Goal: Task Accomplishment & Management: Manage account settings

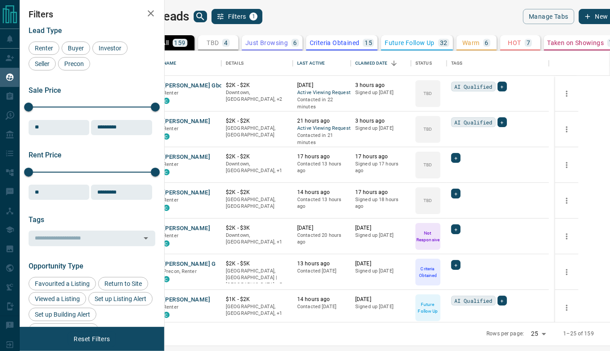
scroll to position [266, 435]
click at [205, 229] on button "[PERSON_NAME]" at bounding box center [186, 228] width 47 height 8
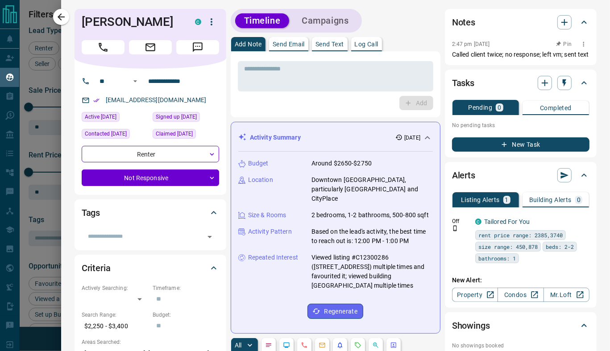
click at [523, 54] on p "Called client twice; no response; left vm; sent text" at bounding box center [520, 54] width 137 height 9
click at [580, 45] on icon "button" at bounding box center [583, 44] width 7 height 7
click at [570, 57] on li "Edit" at bounding box center [563, 60] width 39 height 13
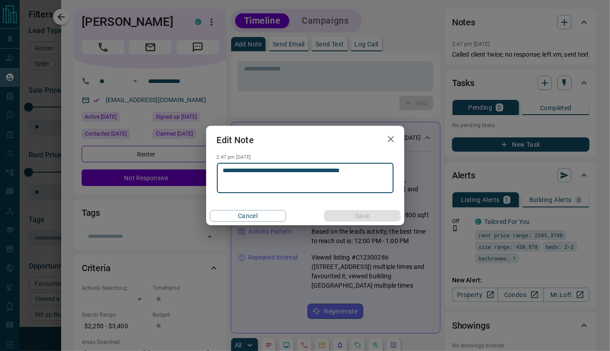
click at [333, 172] on textarea "**********" at bounding box center [305, 178] width 164 height 23
type textarea "**********"
click at [388, 214] on button "Save" at bounding box center [362, 216] width 76 height 12
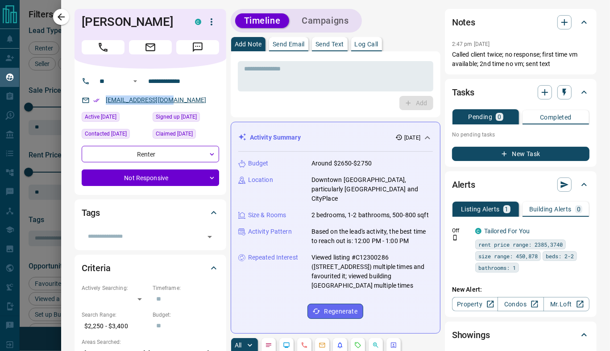
drag, startPoint x: 175, startPoint y: 99, endPoint x: 105, endPoint y: 100, distance: 69.2
click at [105, 100] on p "[EMAIL_ADDRESS][DOMAIN_NAME]" at bounding box center [156, 100] width 106 height 15
copy link "[EMAIL_ADDRESS][DOMAIN_NAME]"
click at [63, 20] on icon "button" at bounding box center [61, 17] width 11 height 11
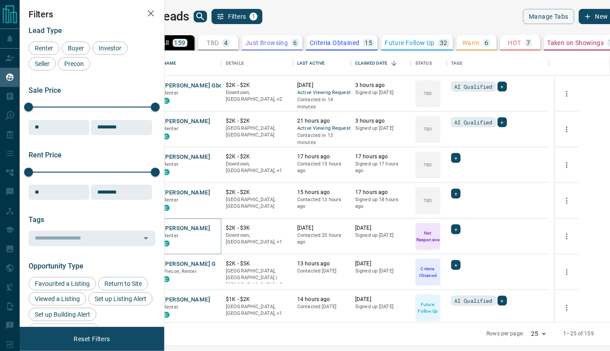
scroll to position [25, 0]
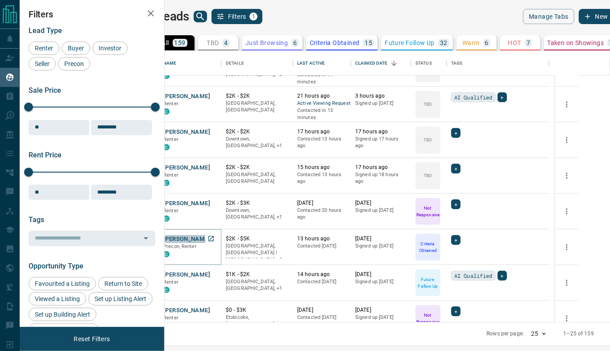
click at [216, 239] on button "[PERSON_NAME] G" at bounding box center [189, 239] width 53 height 8
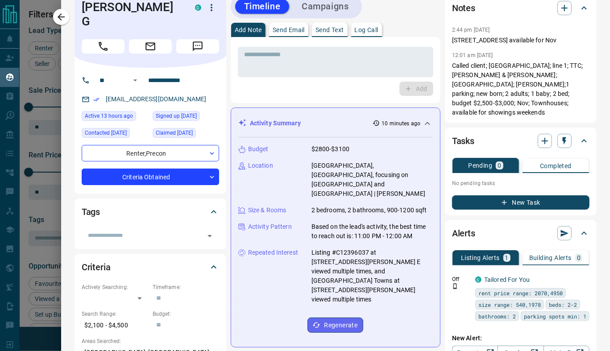
scroll to position [0, 0]
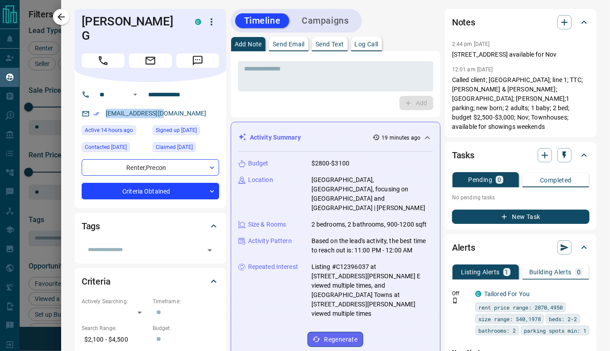
drag, startPoint x: 133, startPoint y: 103, endPoint x: 105, endPoint y: 101, distance: 28.2
click at [105, 106] on div "[EMAIL_ADDRESS][DOMAIN_NAME]" at bounding box center [150, 113] width 137 height 15
copy link "[EMAIL_ADDRESS][DOMAIN_NAME]"
click at [65, 14] on icon "button" at bounding box center [61, 17] width 11 height 11
